Goal: Complete application form

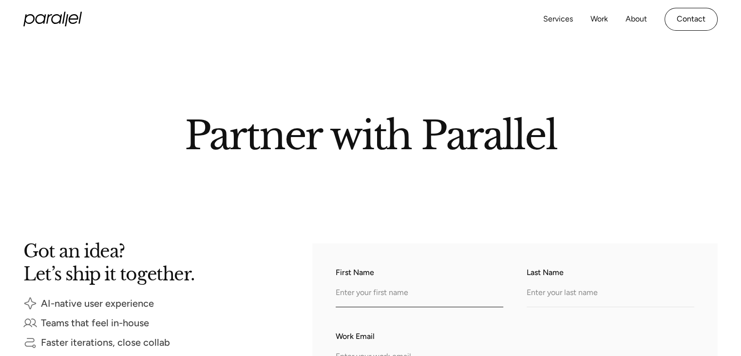
click at [345, 294] on input "First Name" at bounding box center [420, 293] width 168 height 27
type input "Riya"
type input "Biyani"
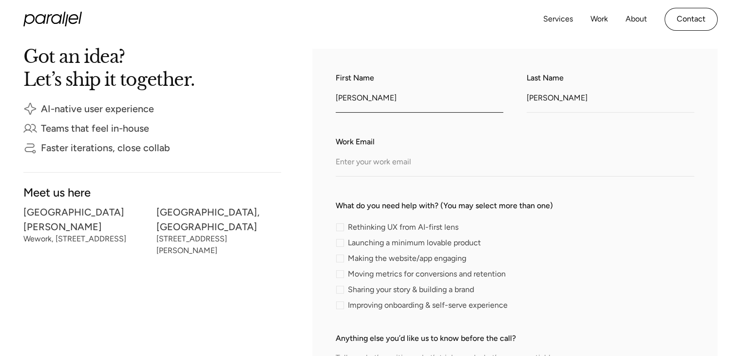
scroll to position [195, 0]
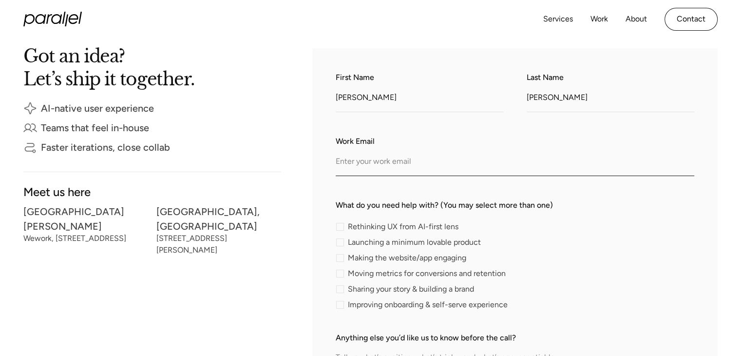
click at [357, 160] on input "Work Email" at bounding box center [515, 162] width 359 height 27
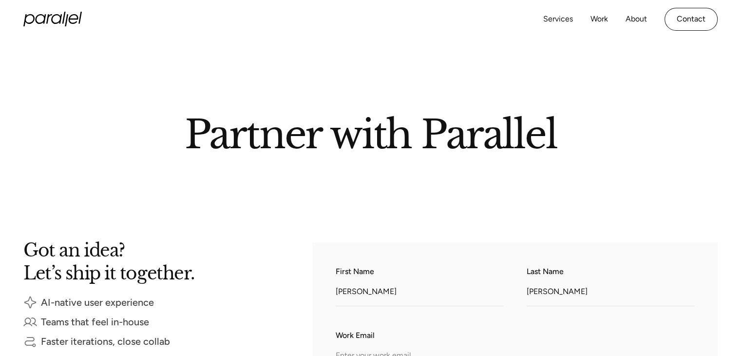
scroll to position [0, 0]
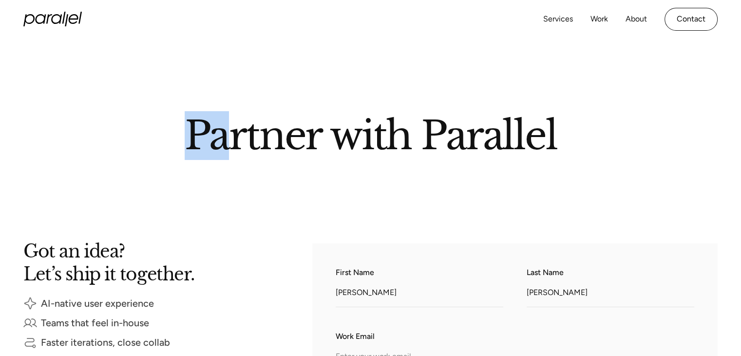
drag, startPoint x: 169, startPoint y: 141, endPoint x: 222, endPoint y: 145, distance: 53.8
click at [222, 145] on h2 "Partner with Parallel" at bounding box center [371, 132] width 556 height 33
drag, startPoint x: 557, startPoint y: 125, endPoint x: 472, endPoint y: 126, distance: 84.8
click at [472, 126] on h2 "Partner with Parallel" at bounding box center [371, 132] width 556 height 33
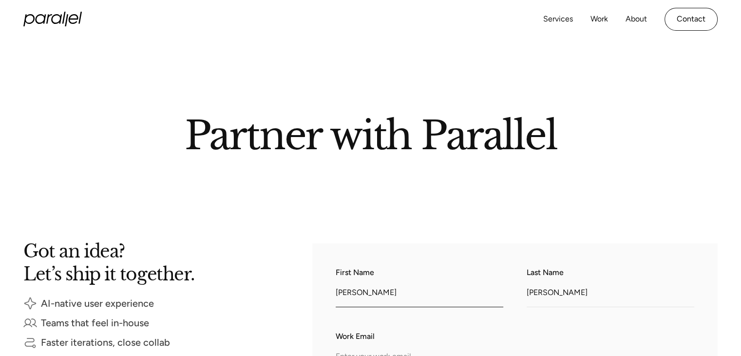
drag, startPoint x: 389, startPoint y: 289, endPoint x: 308, endPoint y: 282, distance: 81.7
drag, startPoint x: 562, startPoint y: 291, endPoint x: 462, endPoint y: 289, distance: 99.5
click at [462, 289] on div "First Name Last Name Biyani" at bounding box center [515, 287] width 359 height 40
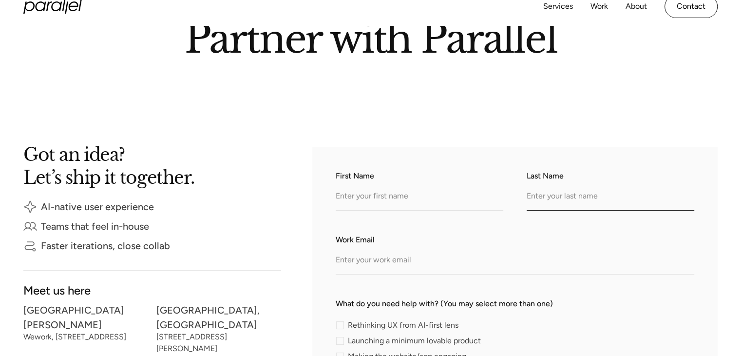
scroll to position [97, 0]
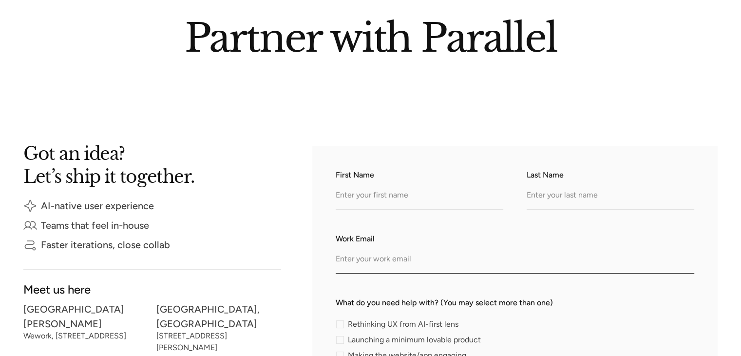
click at [440, 254] on input "Work Email" at bounding box center [515, 260] width 359 height 27
click at [339, 202] on input "First Name" at bounding box center [420, 196] width 168 height 27
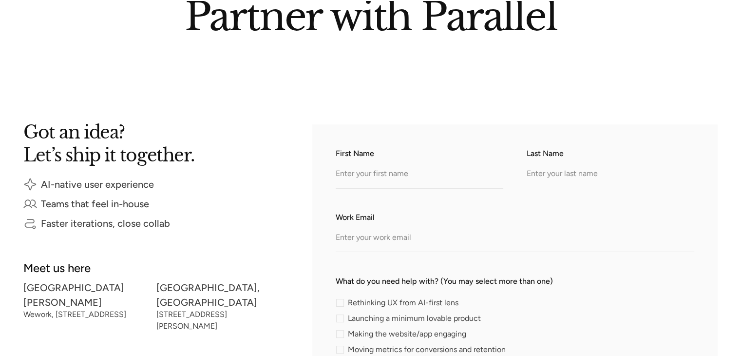
scroll to position [146, 0]
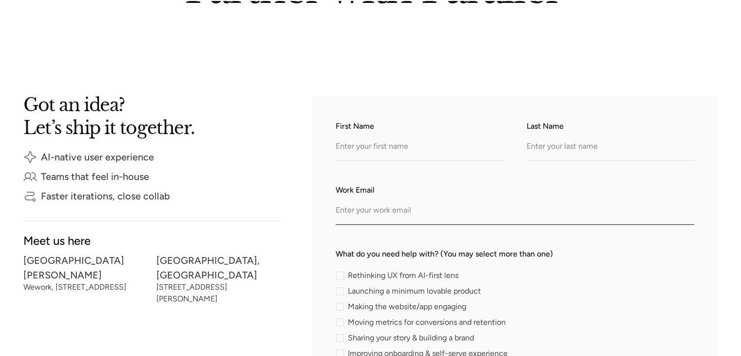
click at [342, 204] on input "Work Email" at bounding box center [515, 211] width 359 height 27
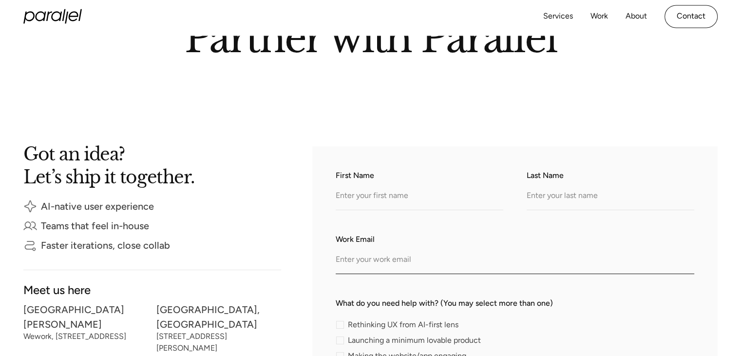
scroll to position [0, 0]
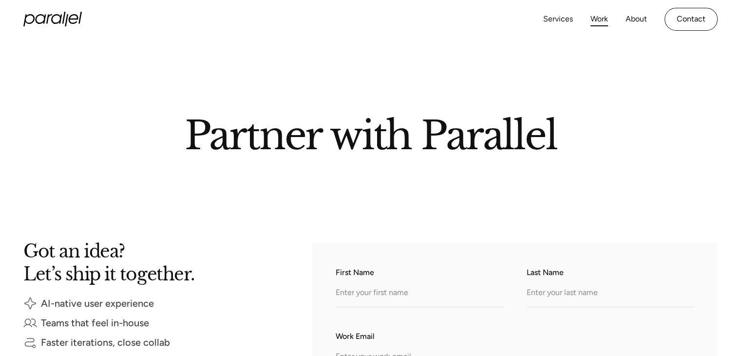
click at [591, 14] on link "Work" at bounding box center [600, 19] width 18 height 14
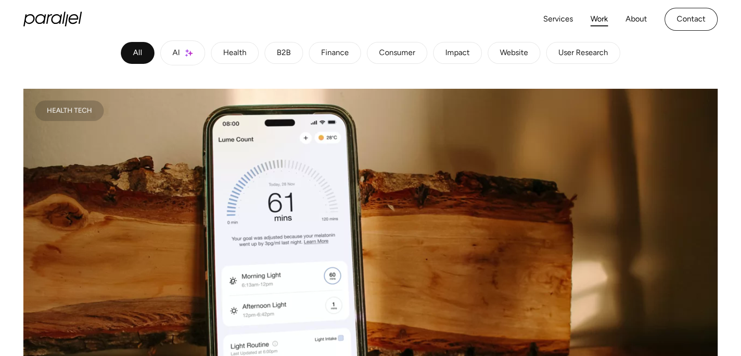
scroll to position [195, 0]
